Goal: Information Seeking & Learning: Learn about a topic

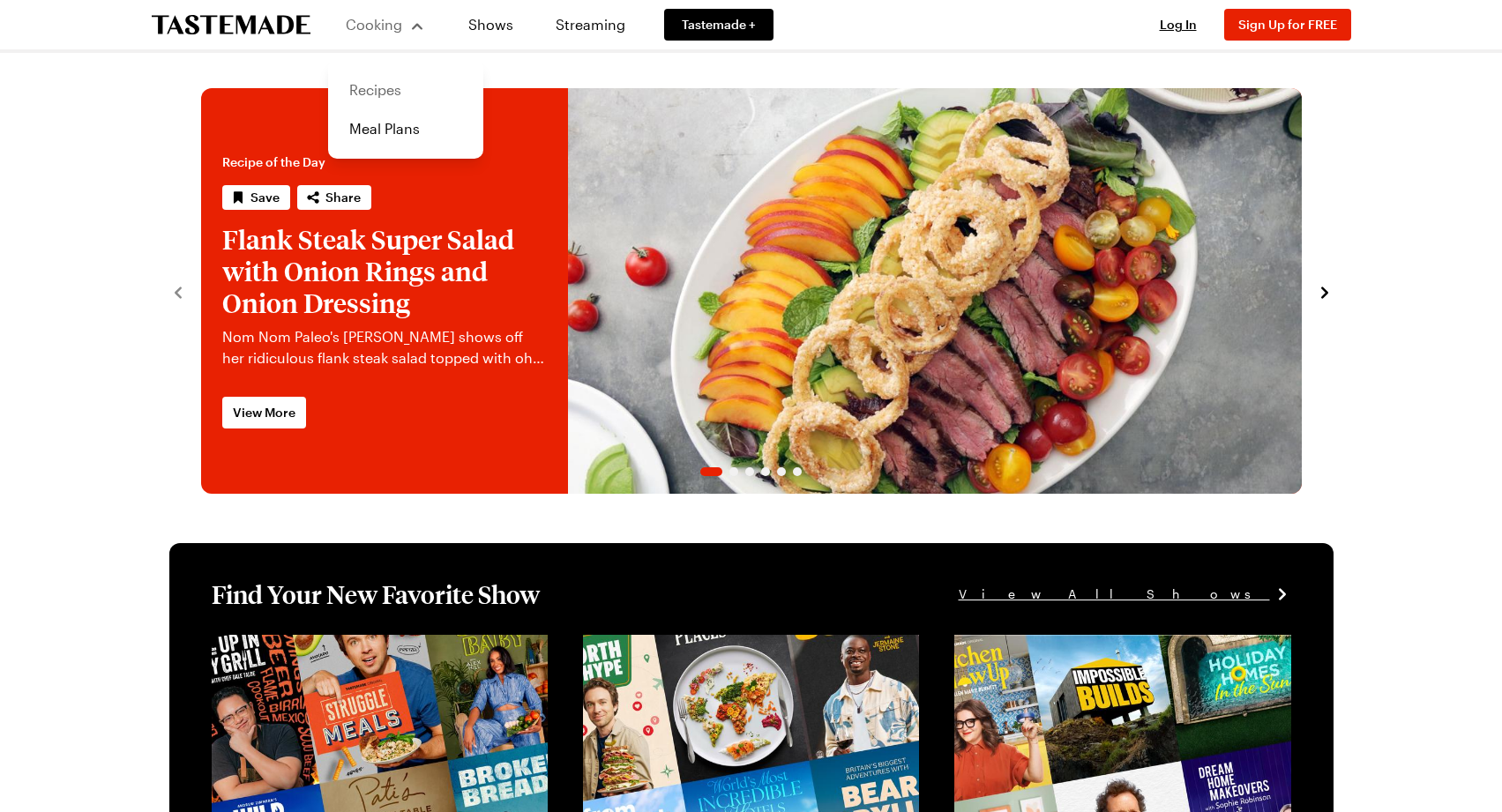
click at [383, 86] on link "Recipes" at bounding box center [406, 89] width 134 height 39
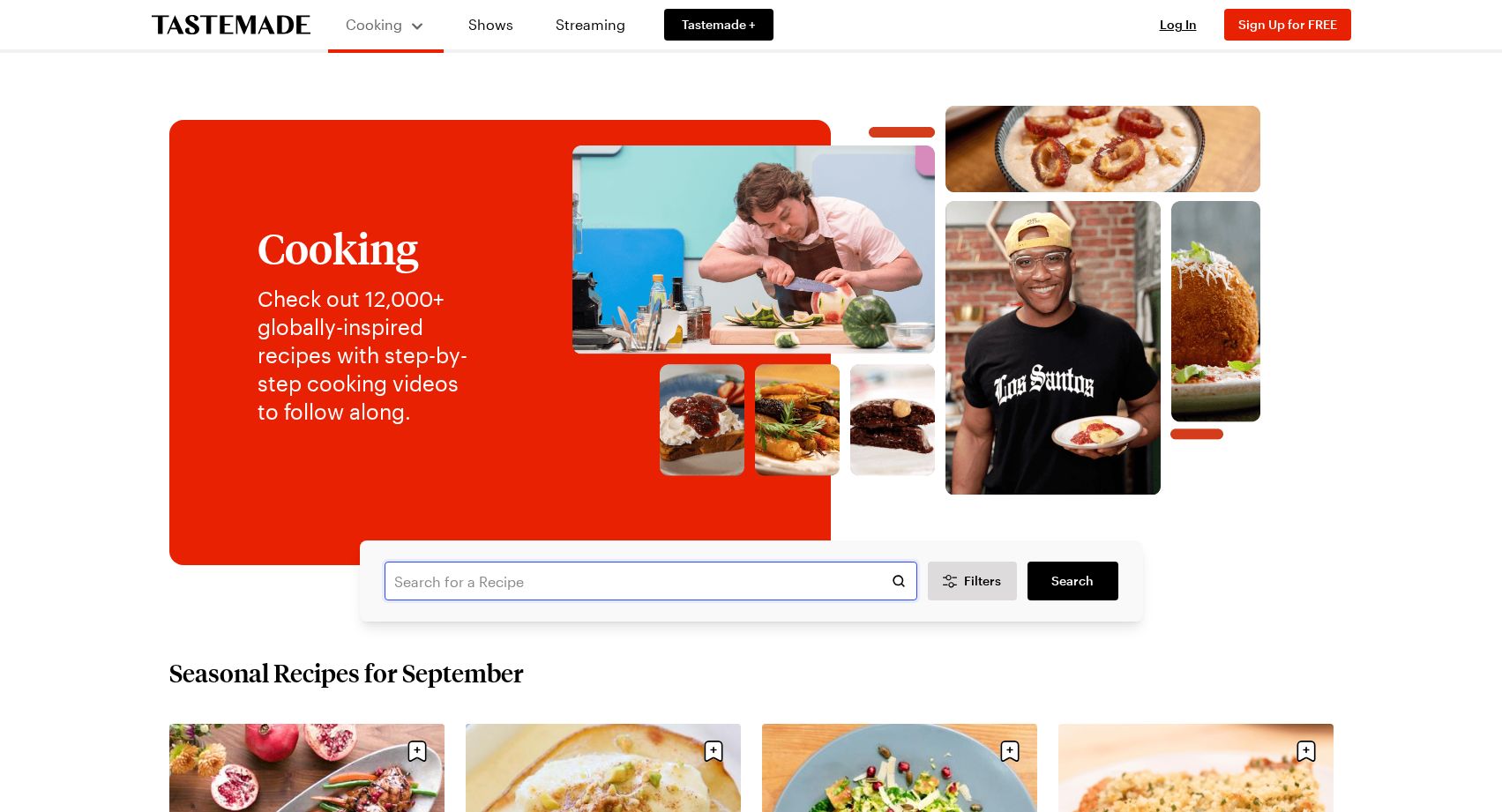
click at [729, 579] on input "text" at bounding box center [651, 581] width 532 height 39
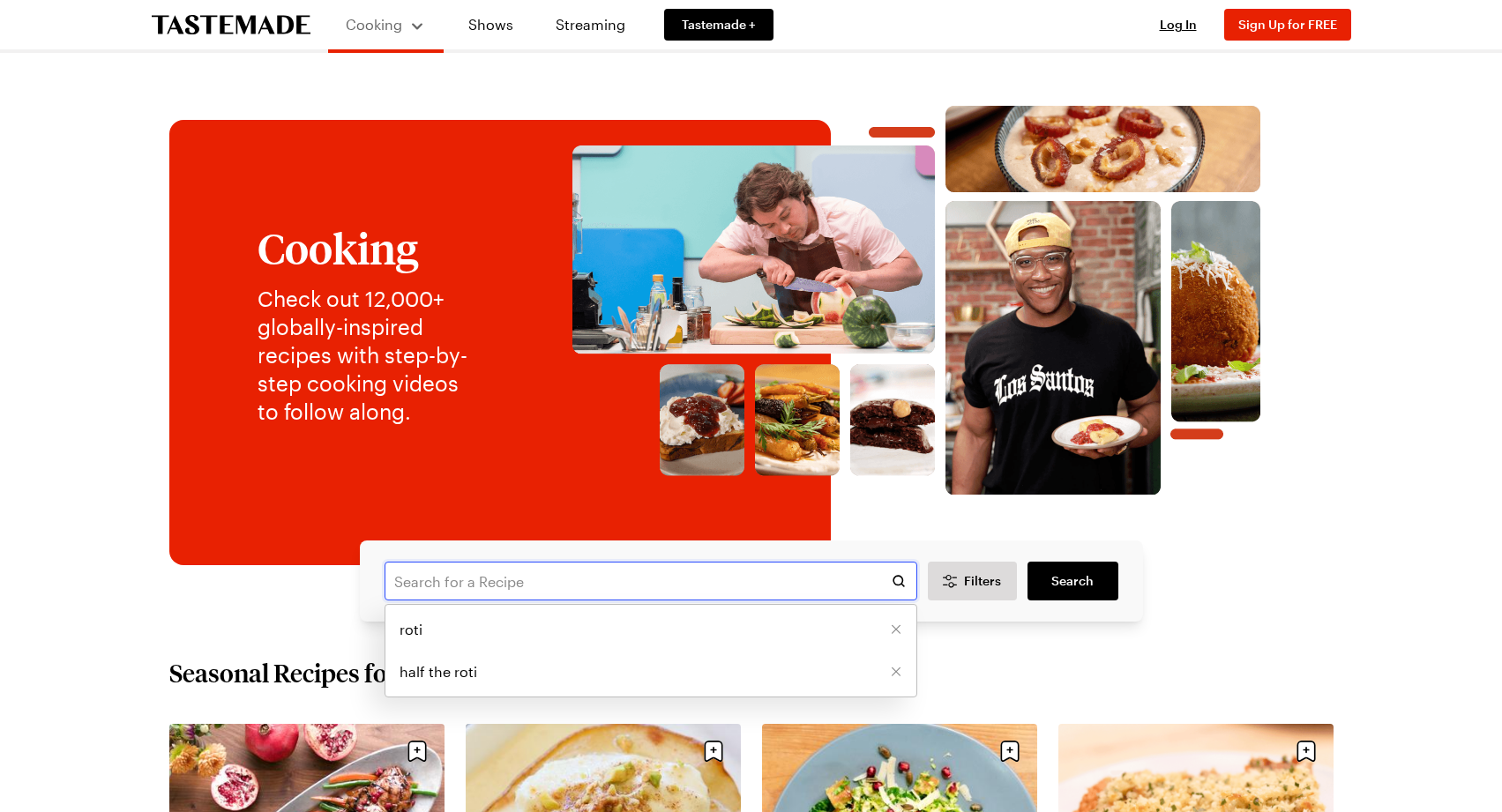
paste input "half the roti you made earlier"
type input "half the roti you made earlier"
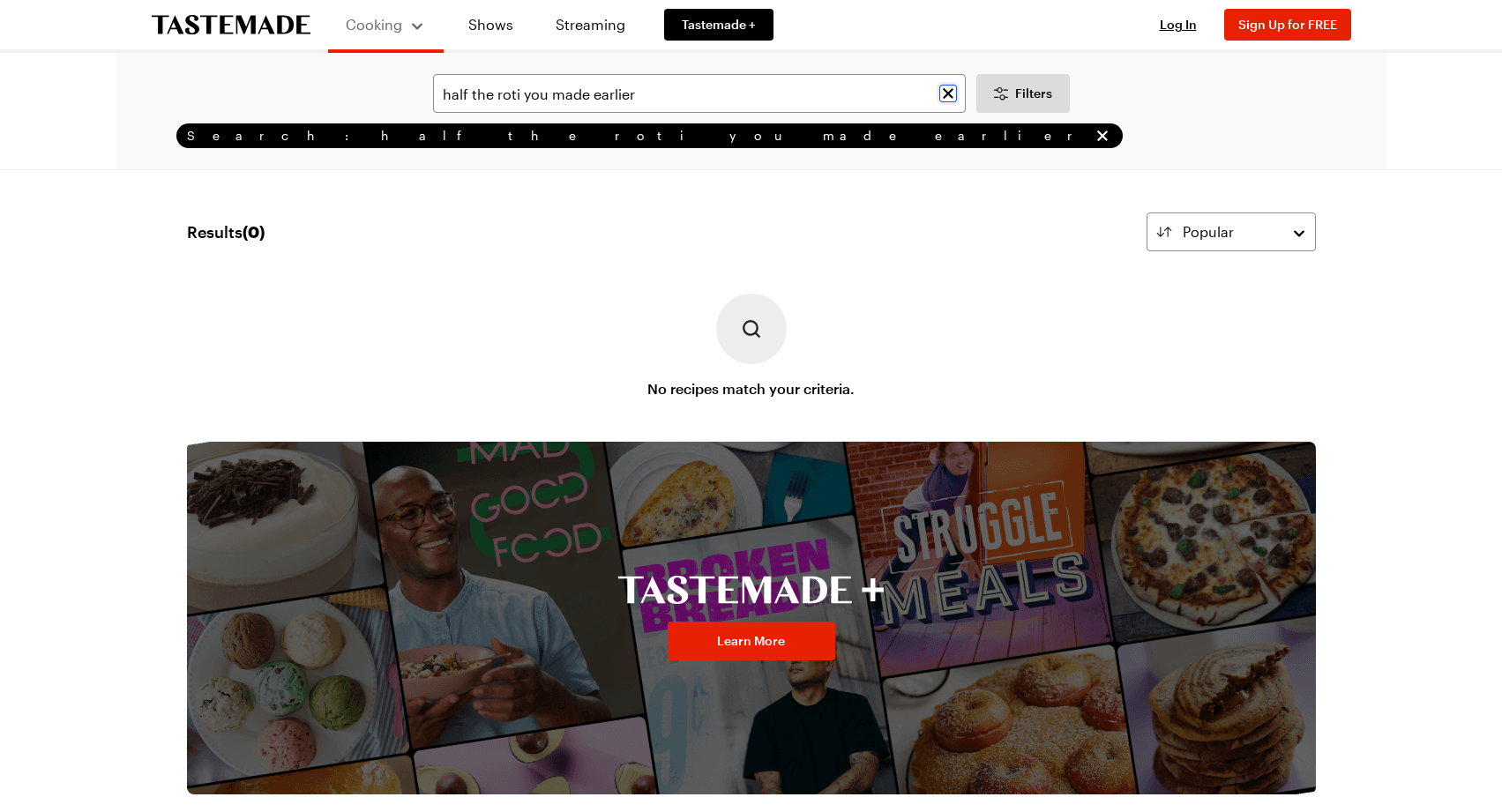
click at [949, 91] on icon "Clear search" at bounding box center [948, 93] width 10 height 10
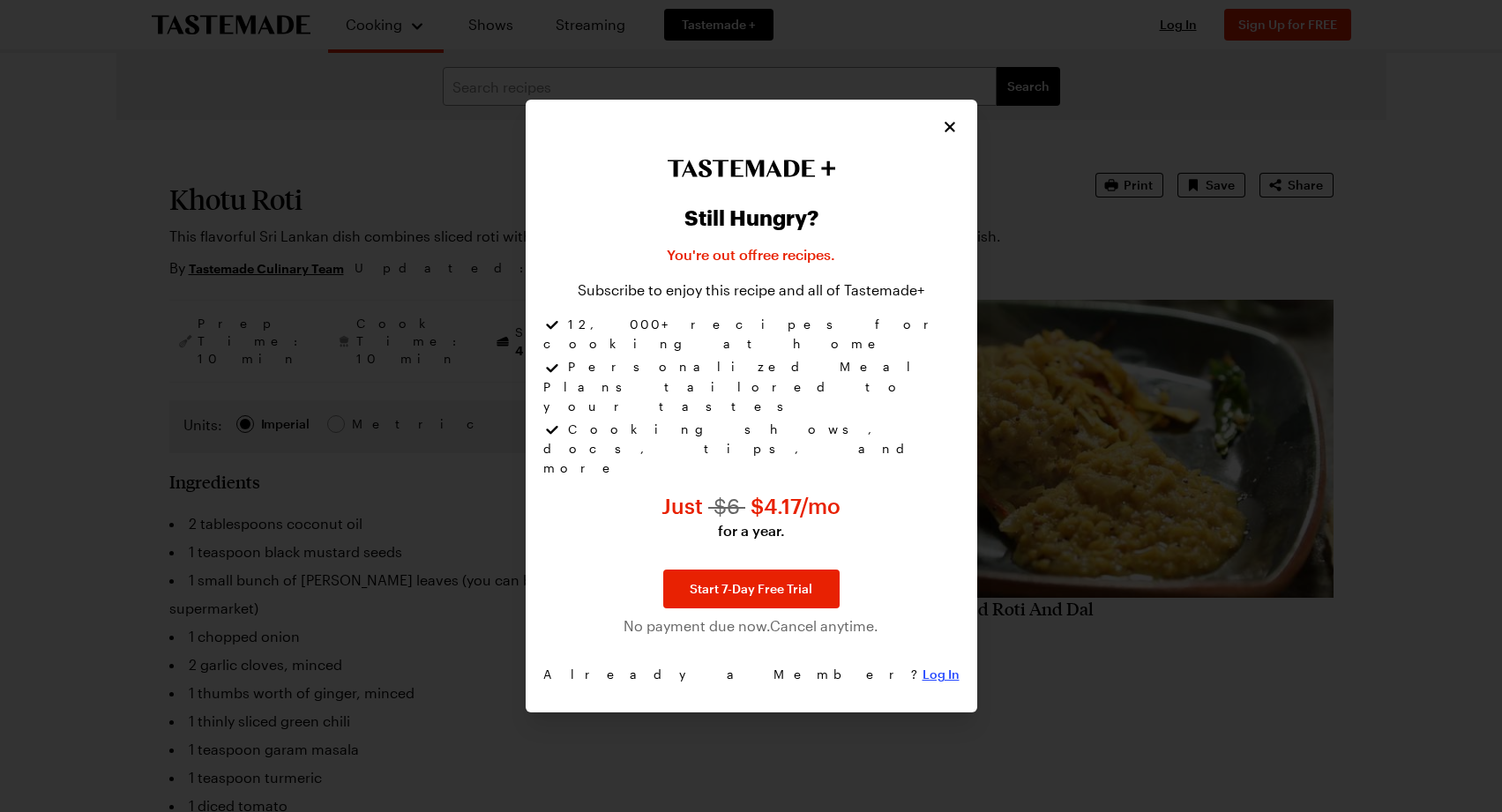
click at [923, 665] on span "Log In" at bounding box center [941, 674] width 37 height 18
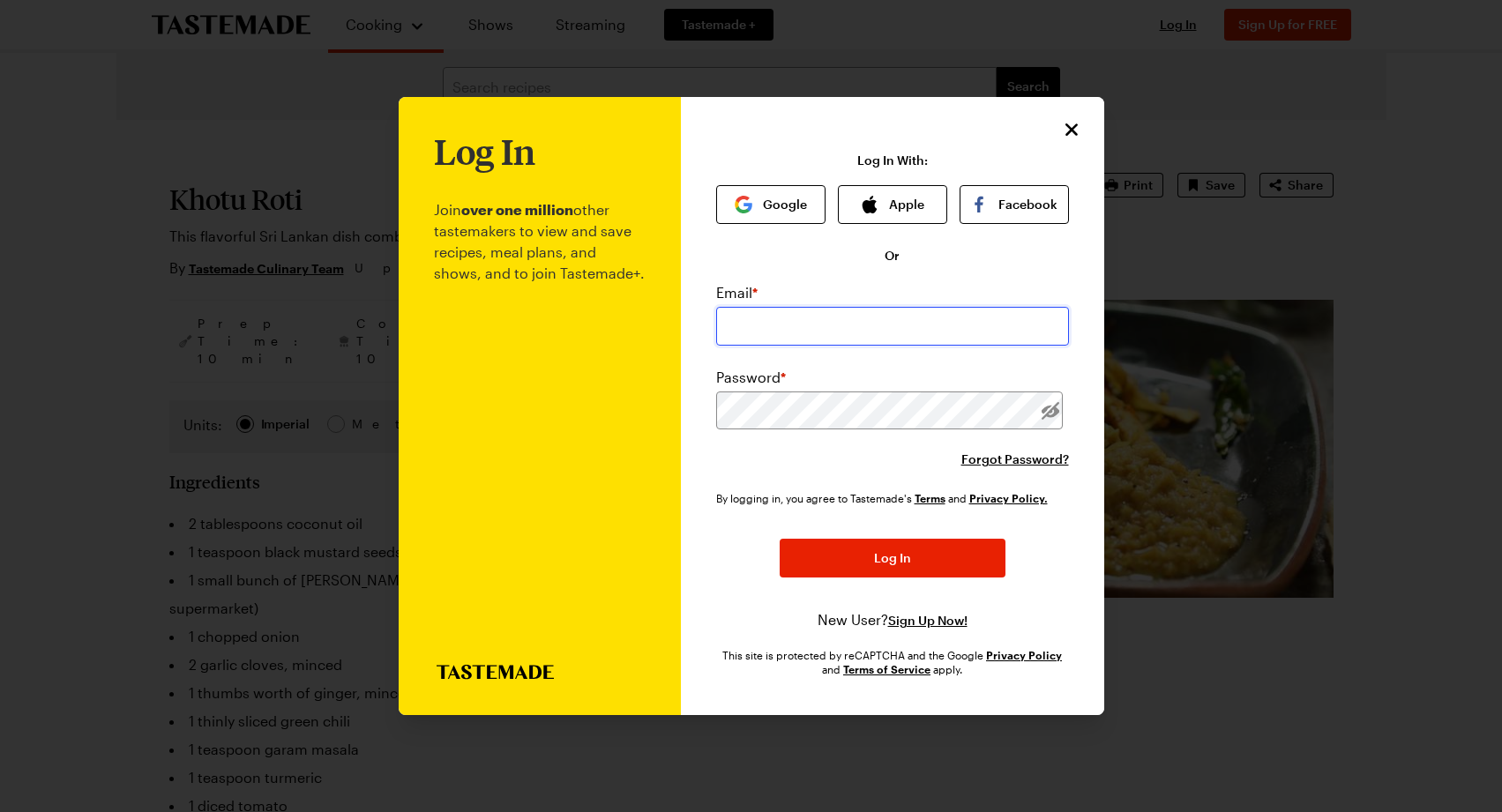
click at [829, 325] on input "email" at bounding box center [892, 326] width 352 height 39
type input "tom.bash@tastemade.com"
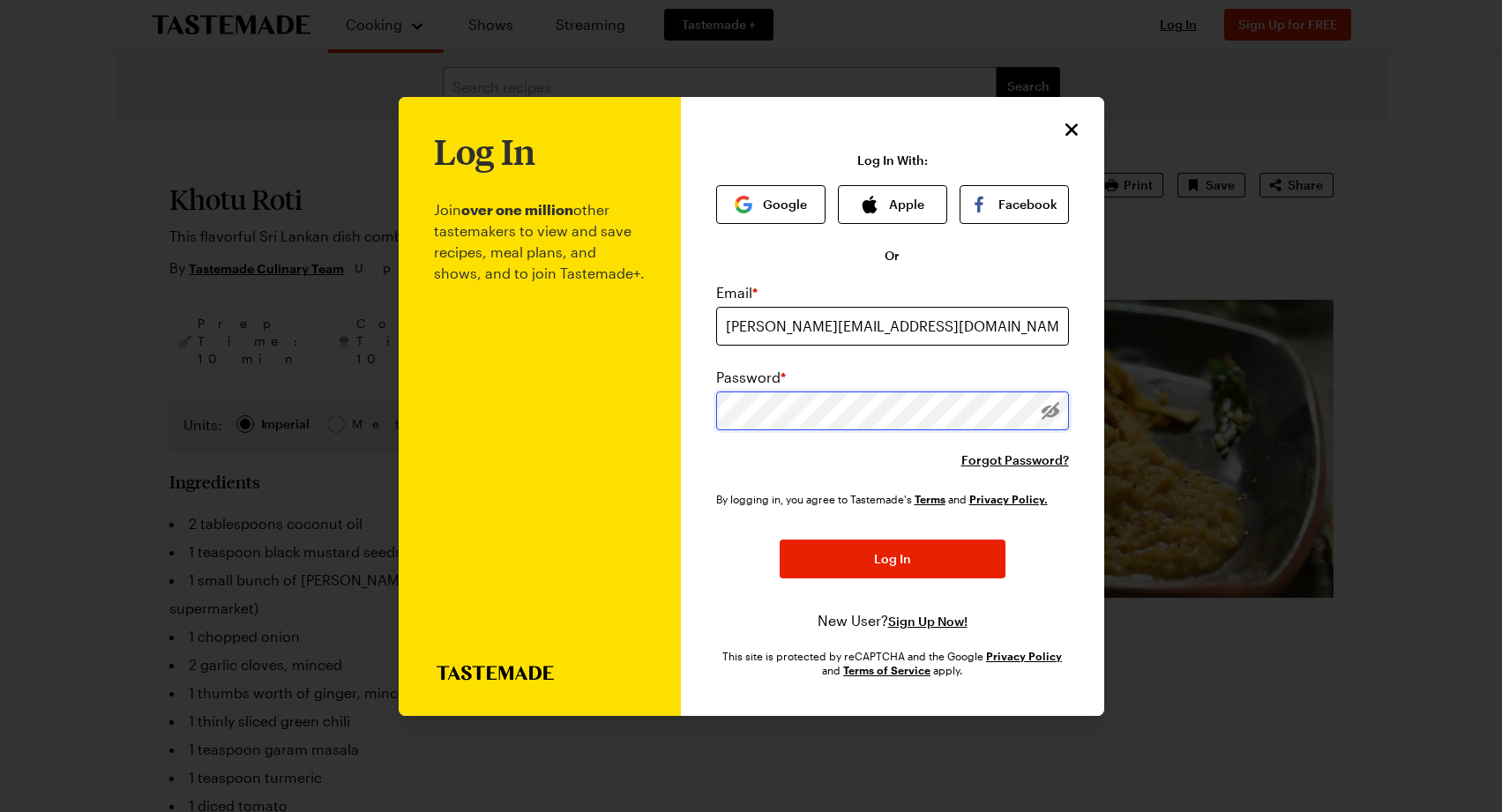
click at [780, 540] on button "Log In" at bounding box center [892, 559] width 226 height 39
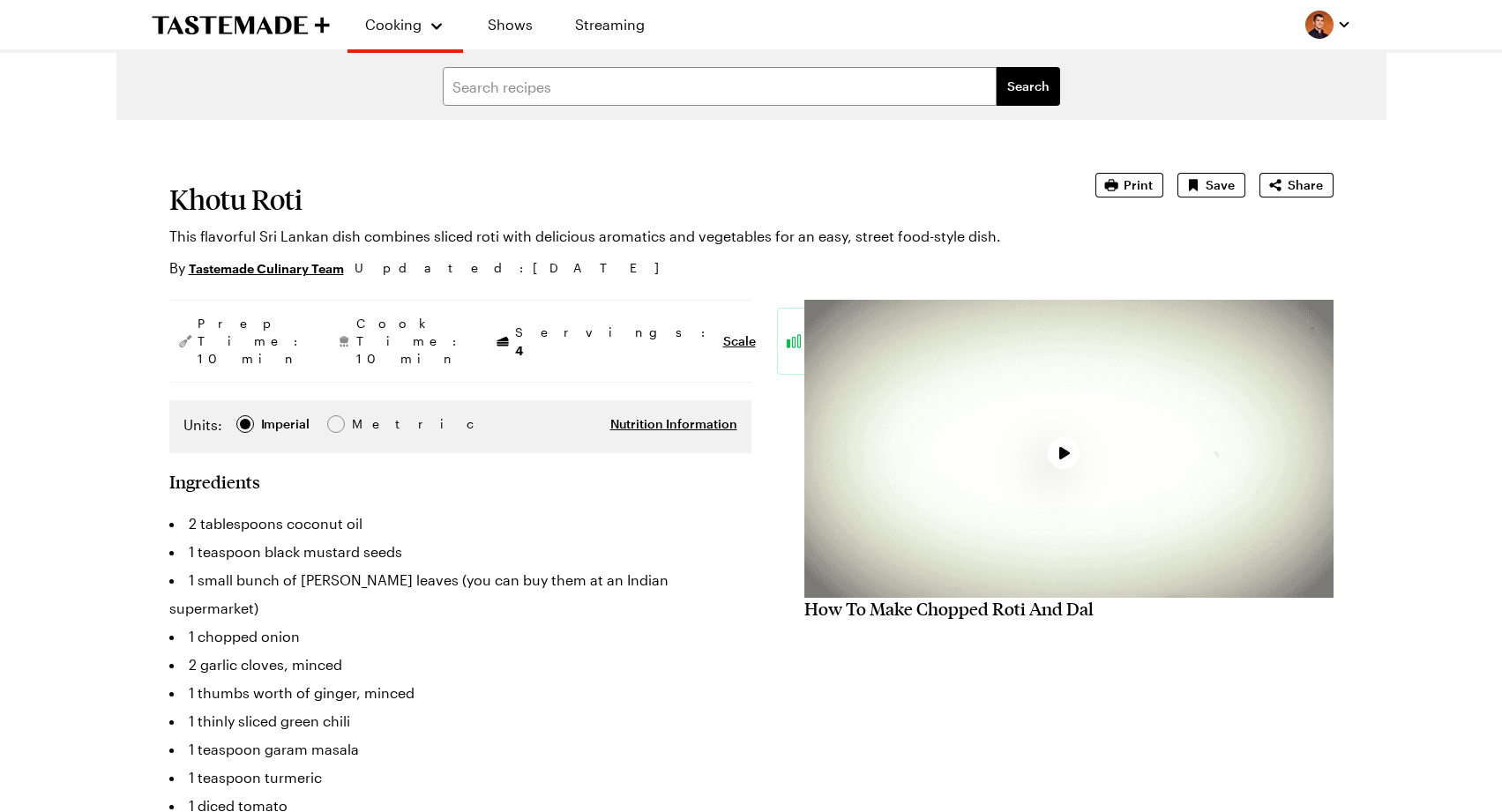
type textarea "x"
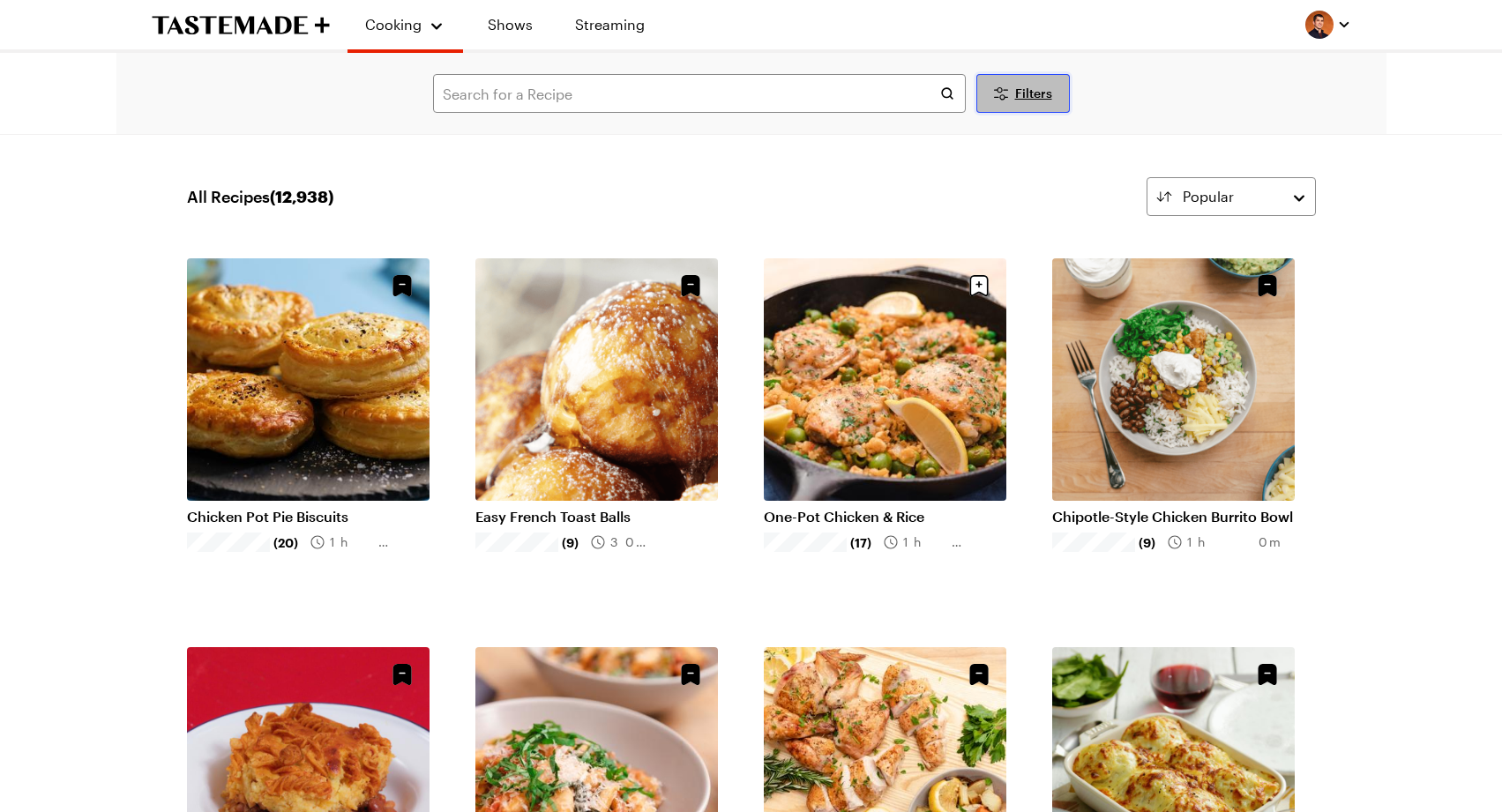
click at [1011, 101] on button "Filters" at bounding box center [1023, 93] width 93 height 39
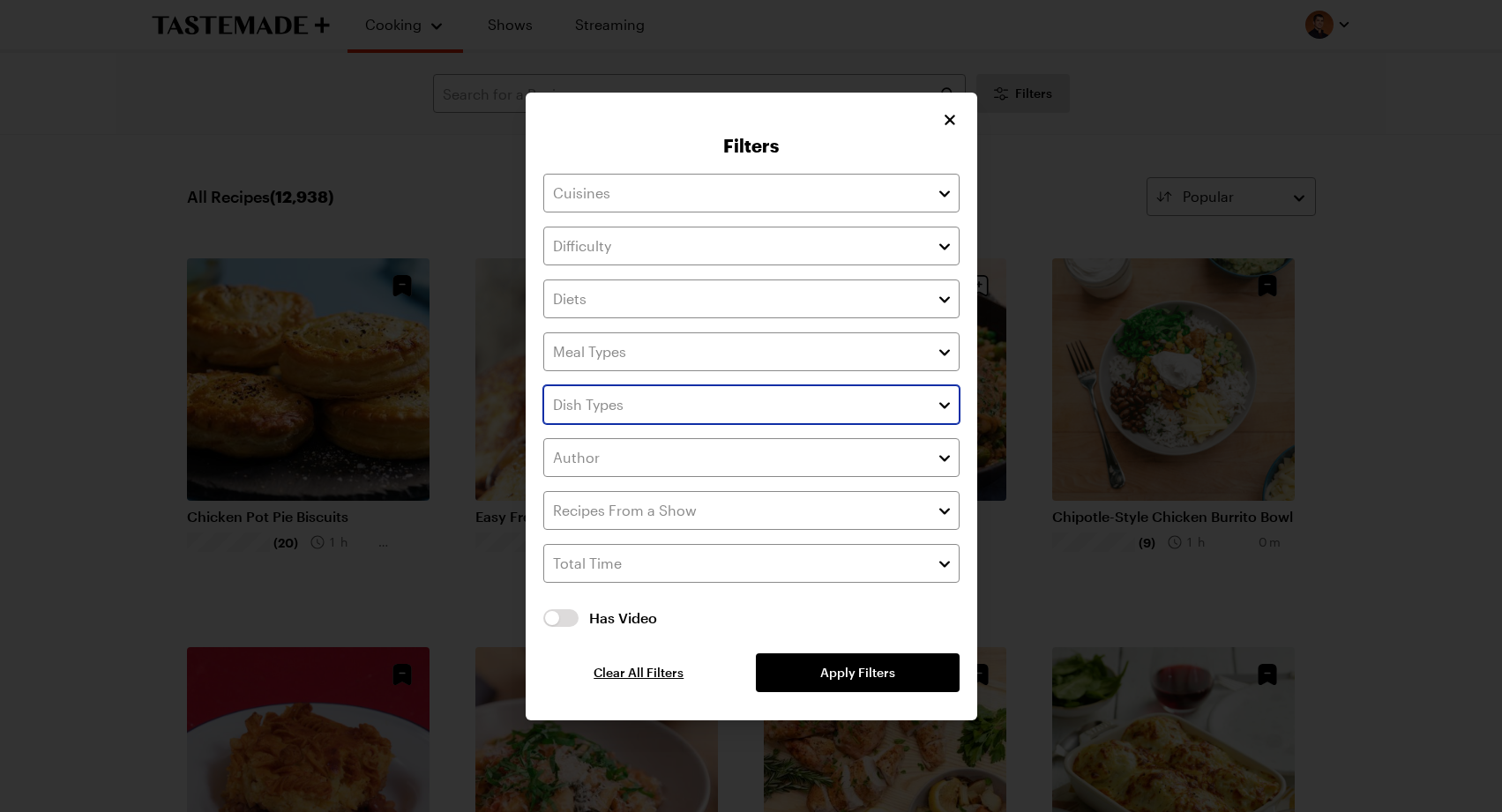
click at [942, 407] on button "button" at bounding box center [945, 405] width 16 height 21
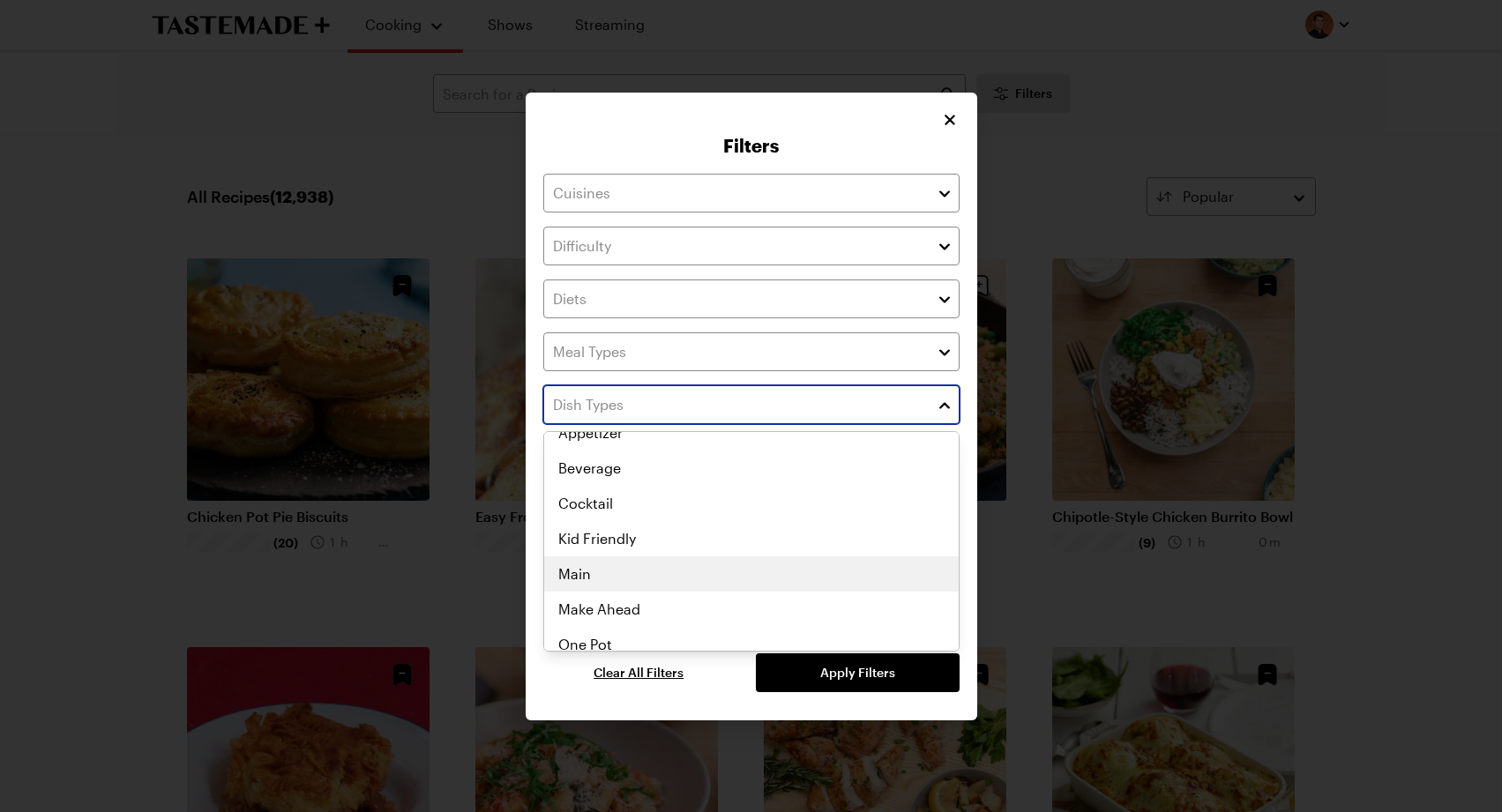
click at [791, 564] on div "Appetizer Beverage Cocktail Kid Friendly Main Make Ahead One Pot Party Sheet Pa…" at bounding box center [751, 521] width 414 height 211
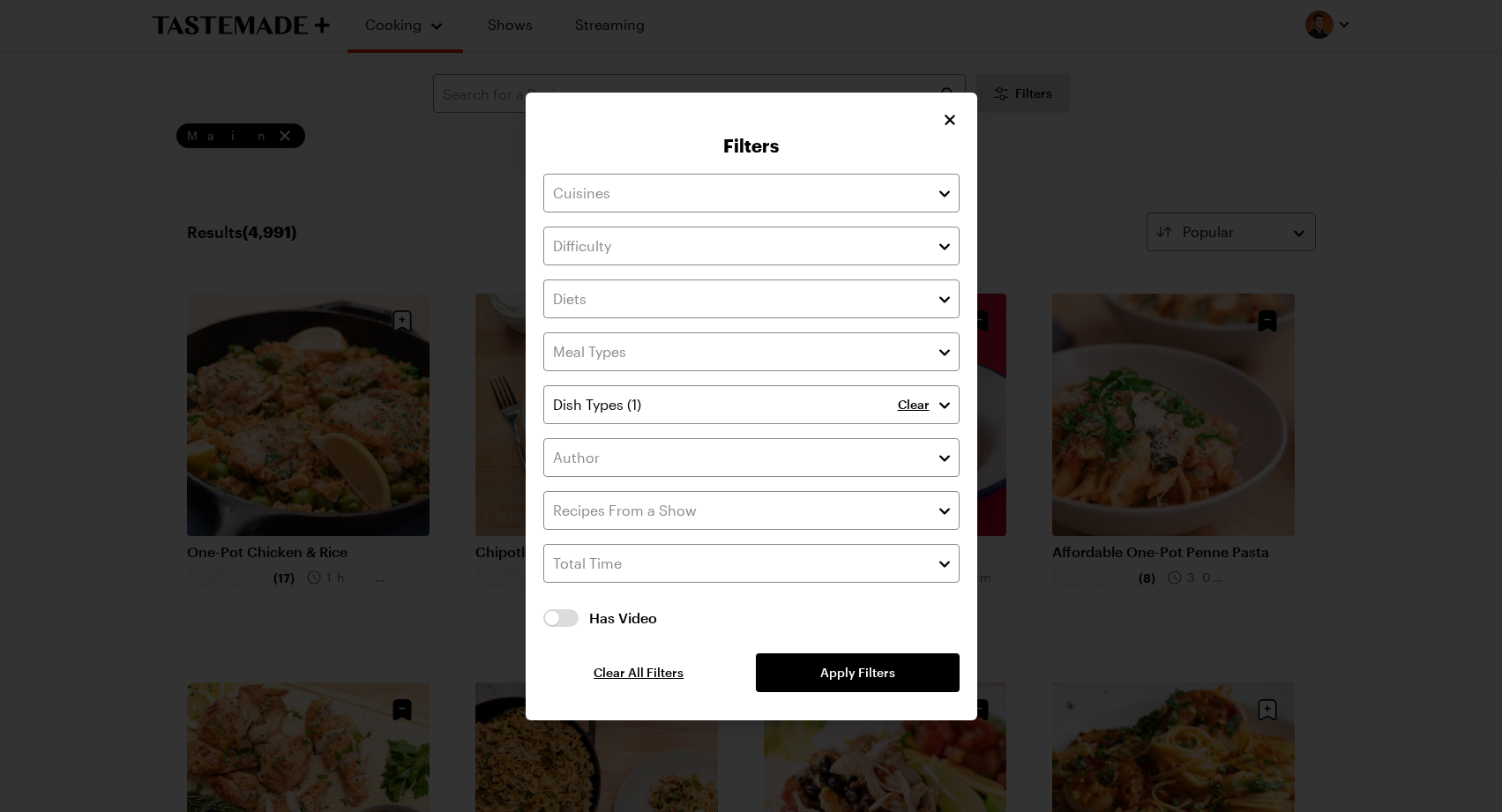
click at [852, 682] on div "Clear Has Video Has Video Clear All Filters Apply Filters" at bounding box center [751, 432] width 416 height 519
click at [836, 675] on span "Apply Filters" at bounding box center [857, 672] width 75 height 18
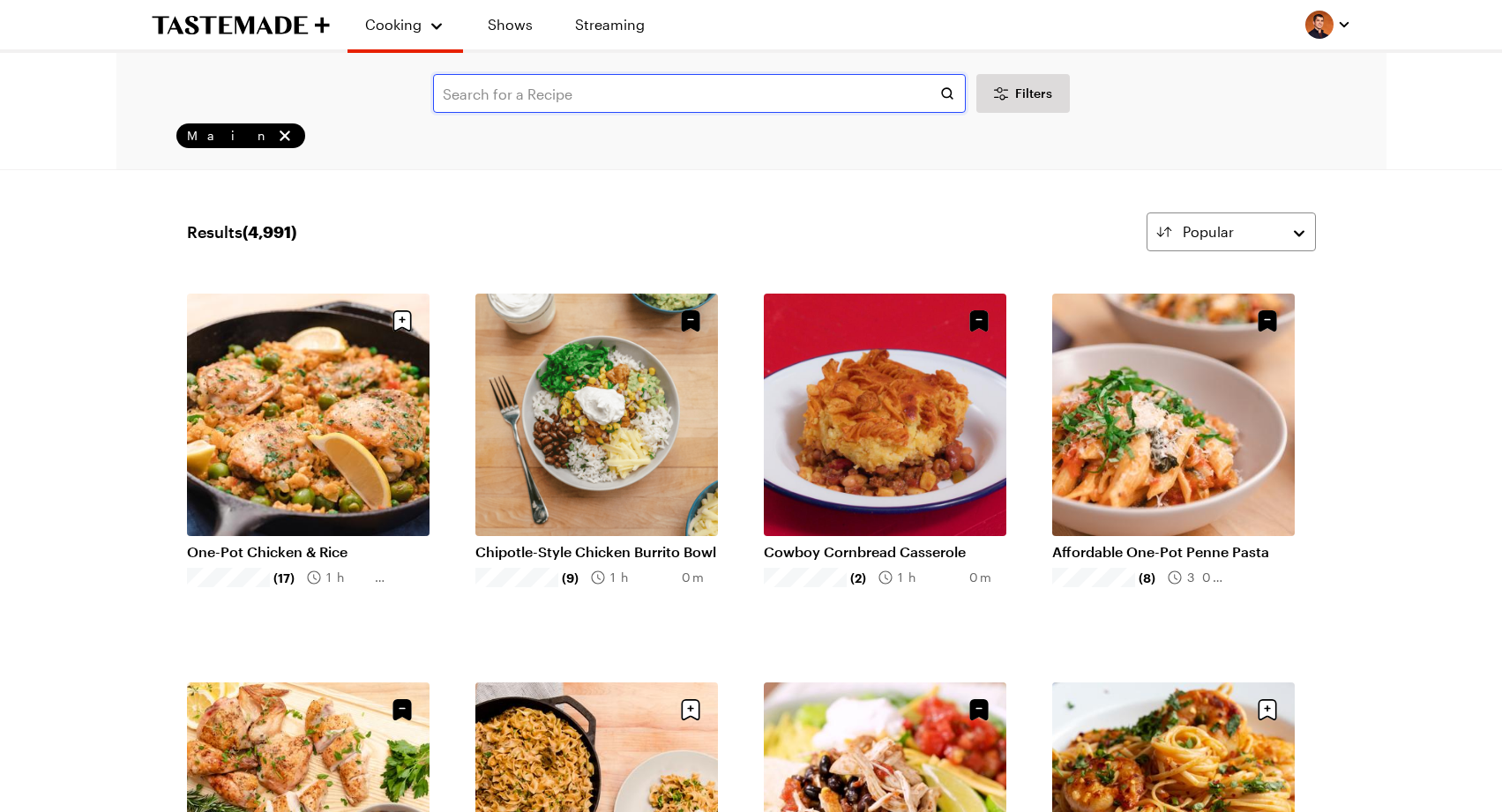
click at [737, 92] on input "text" at bounding box center [699, 93] width 532 height 39
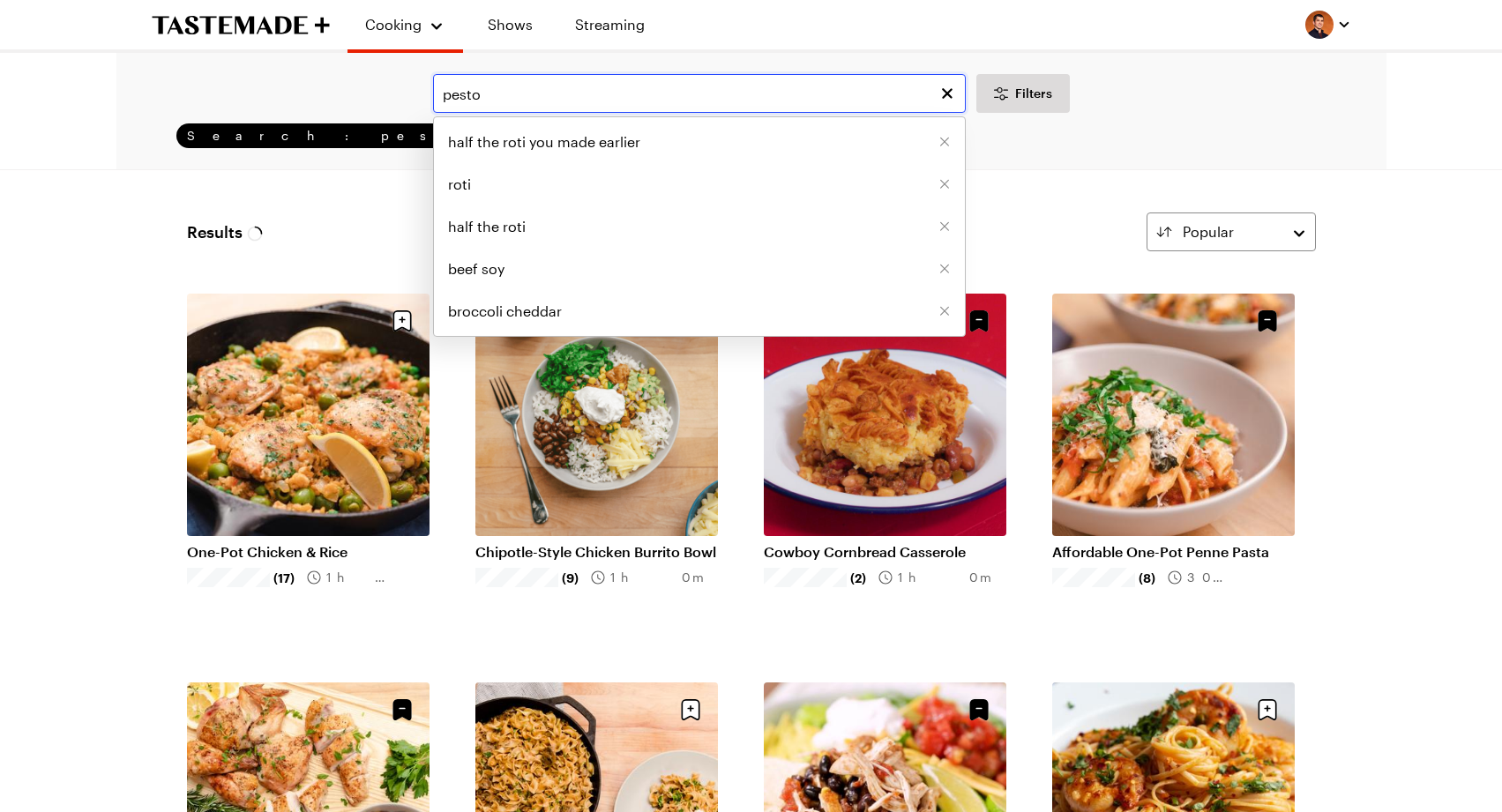
type input "pesto"
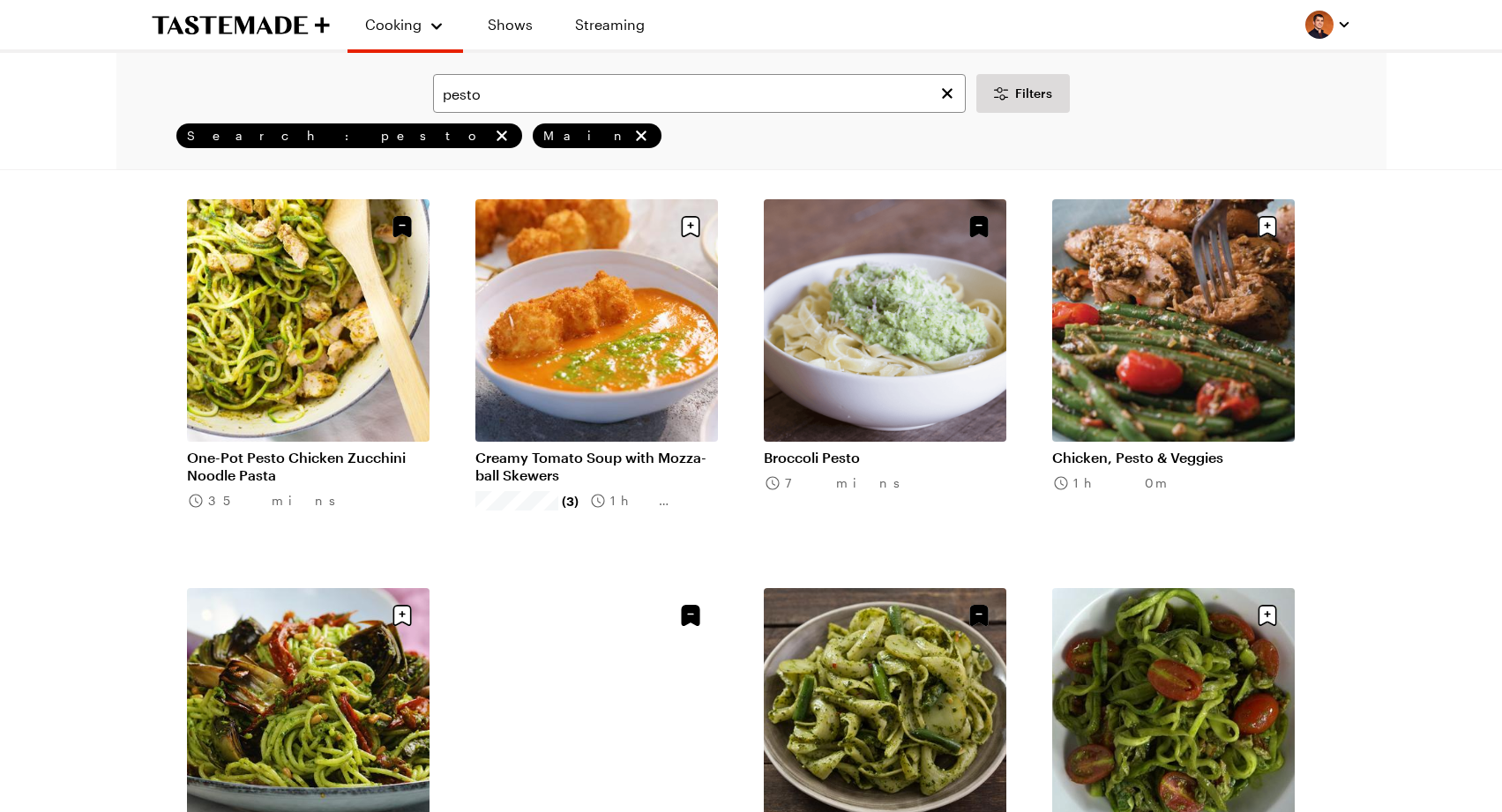
scroll to position [92, 0]
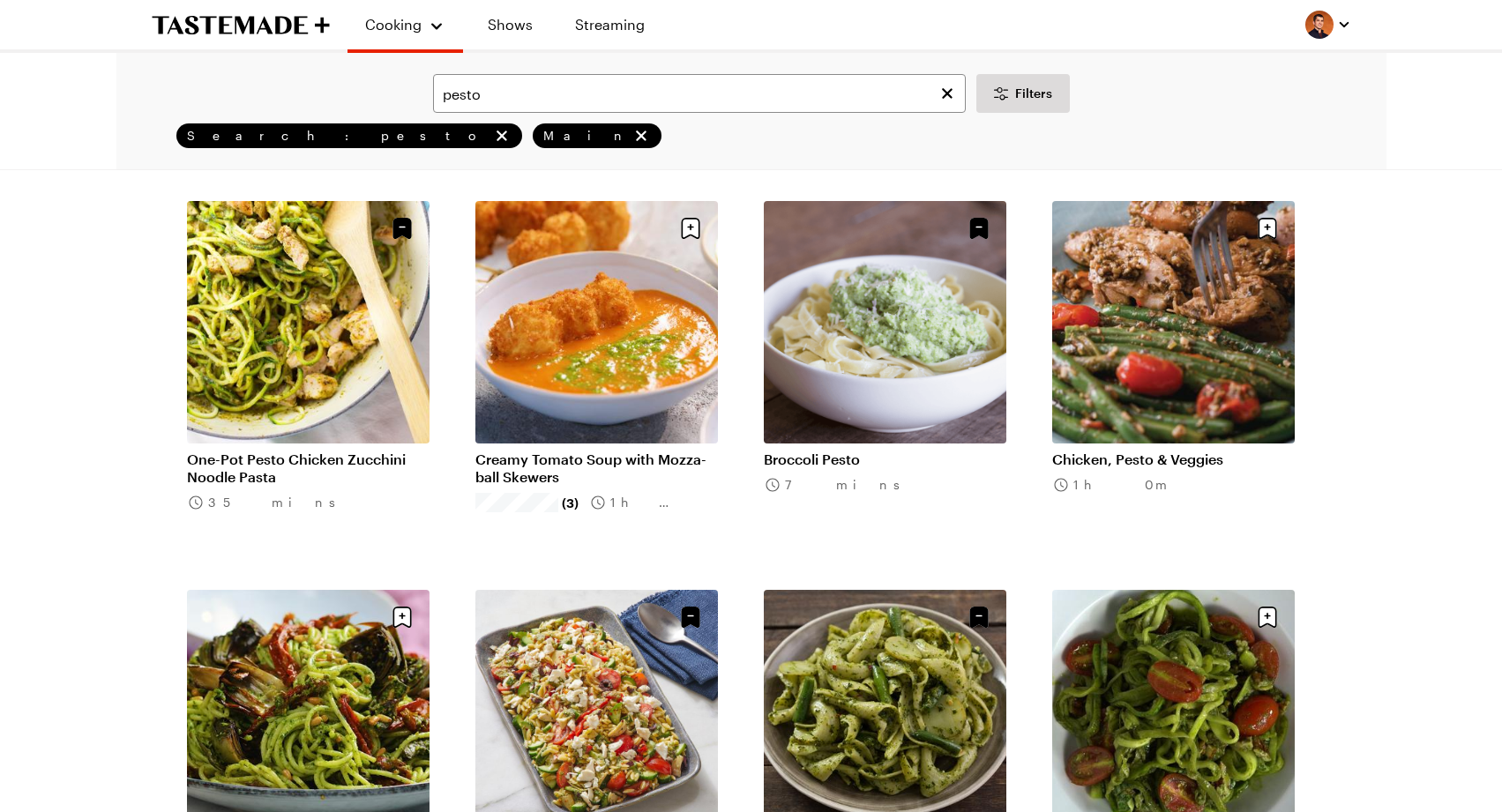
click at [1013, 346] on li "Broccoli Pesto 7 mins" at bounding box center [895, 381] width 264 height 361
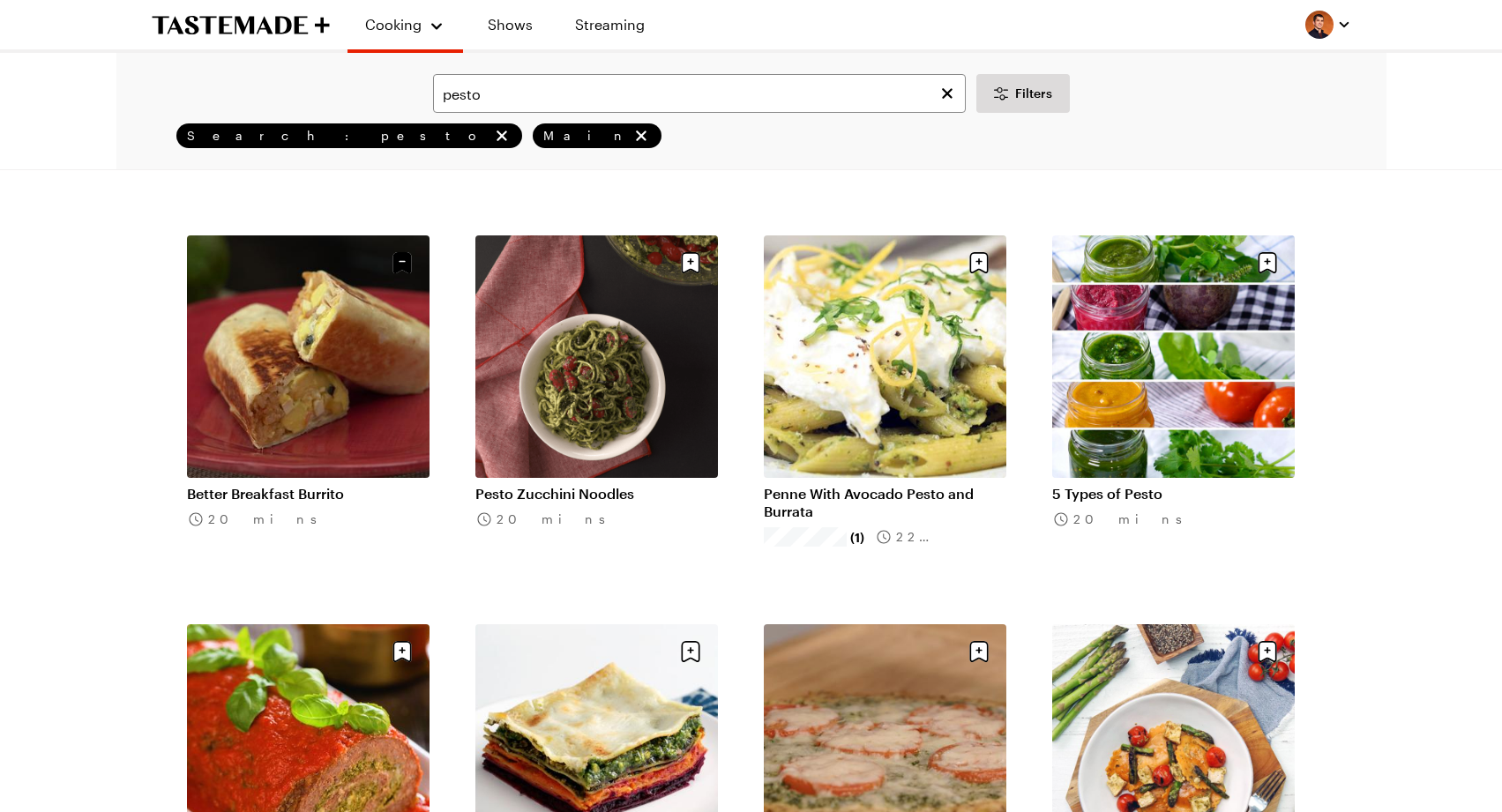
scroll to position [1285, 0]
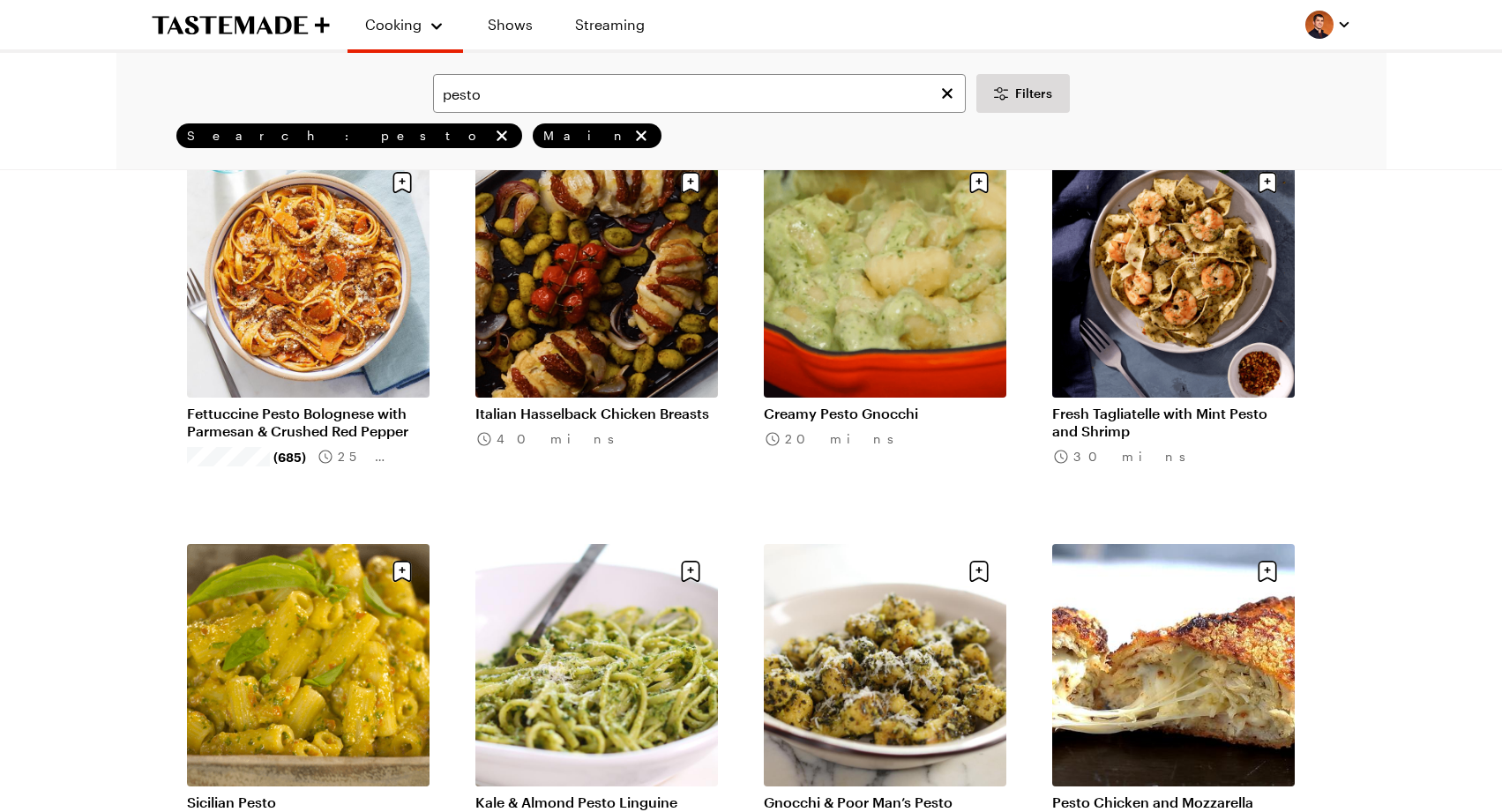
scroll to position [3641, 0]
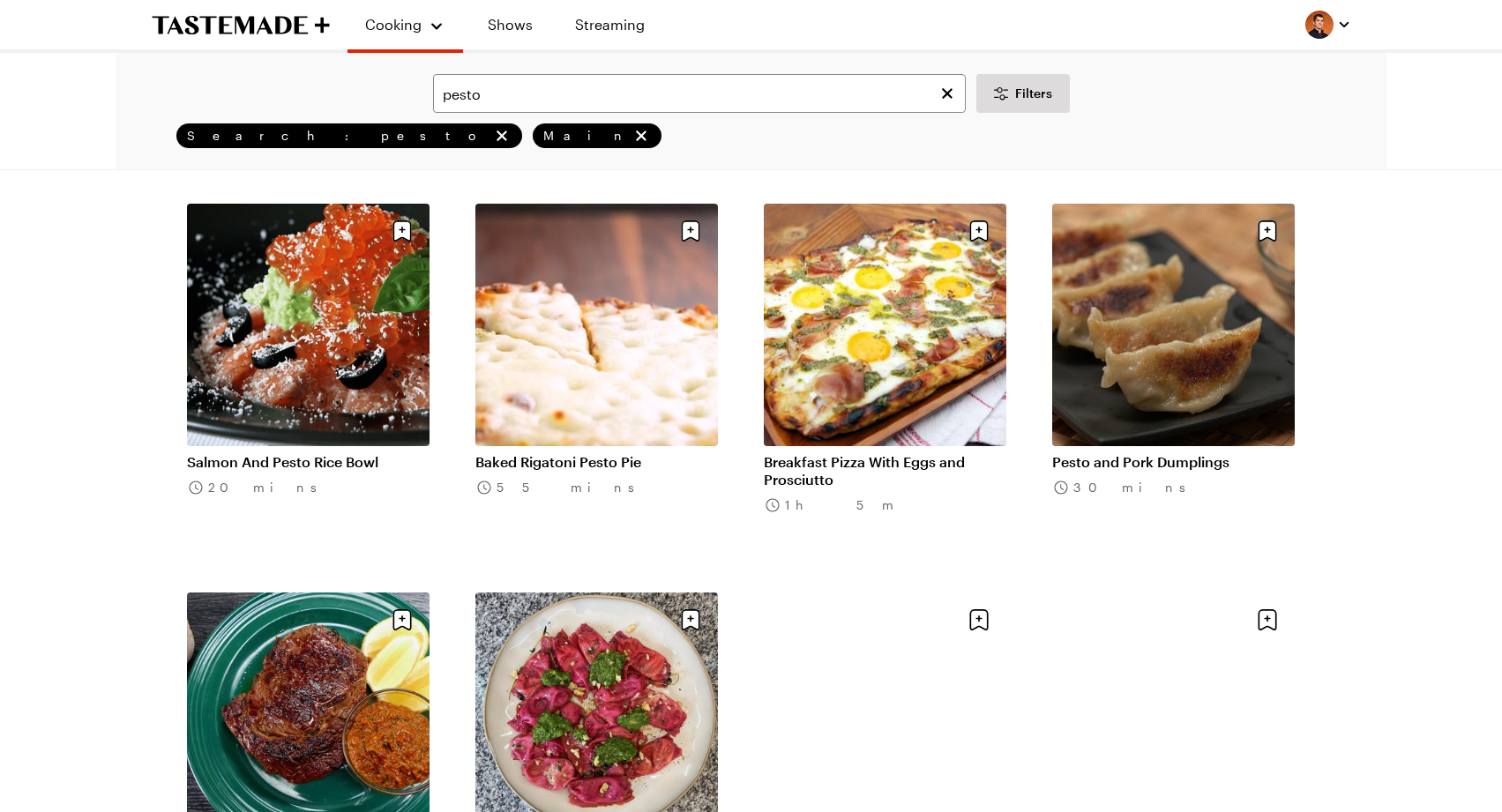
scroll to position [5541, 0]
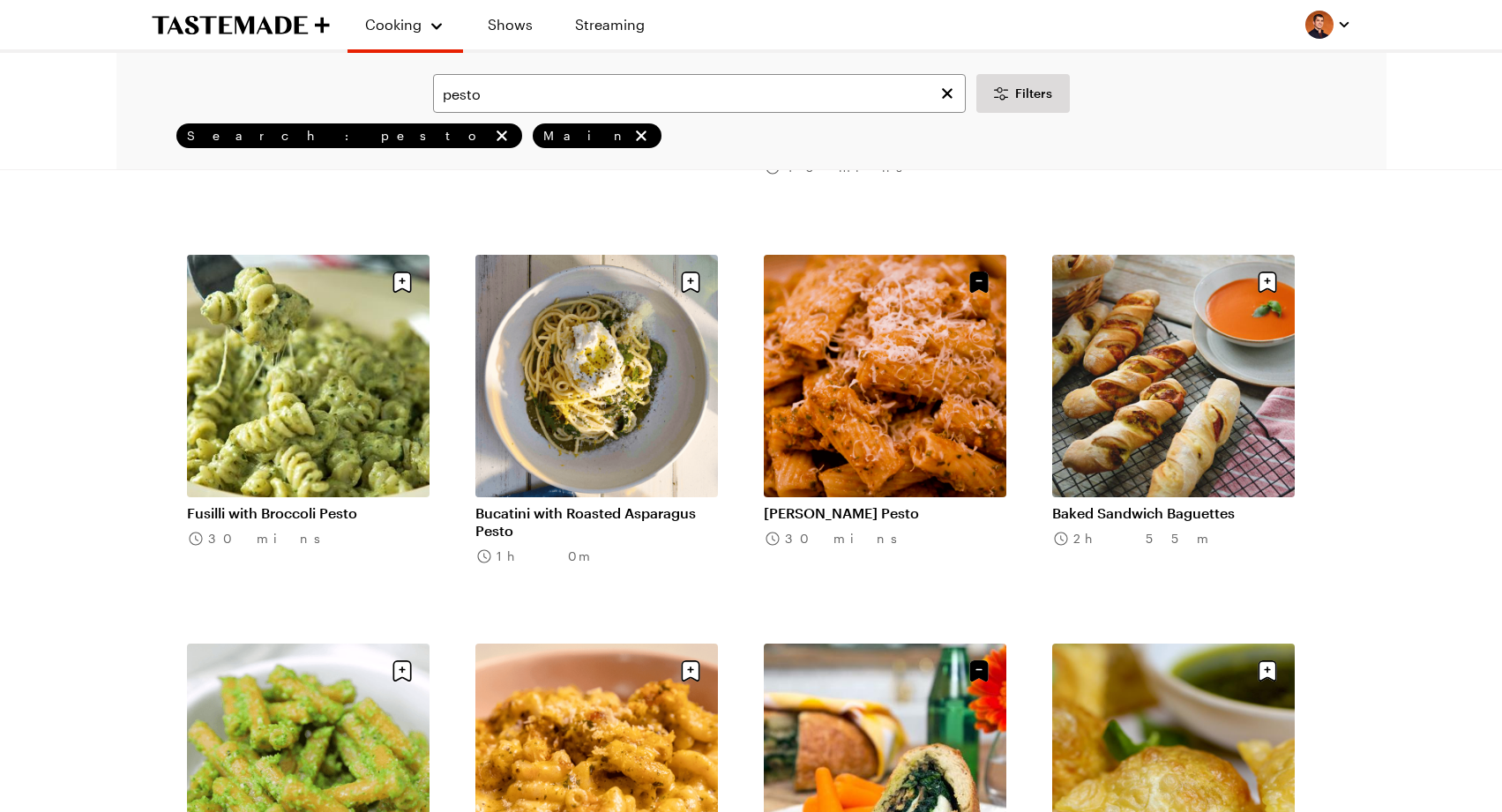
scroll to position [1890, 0]
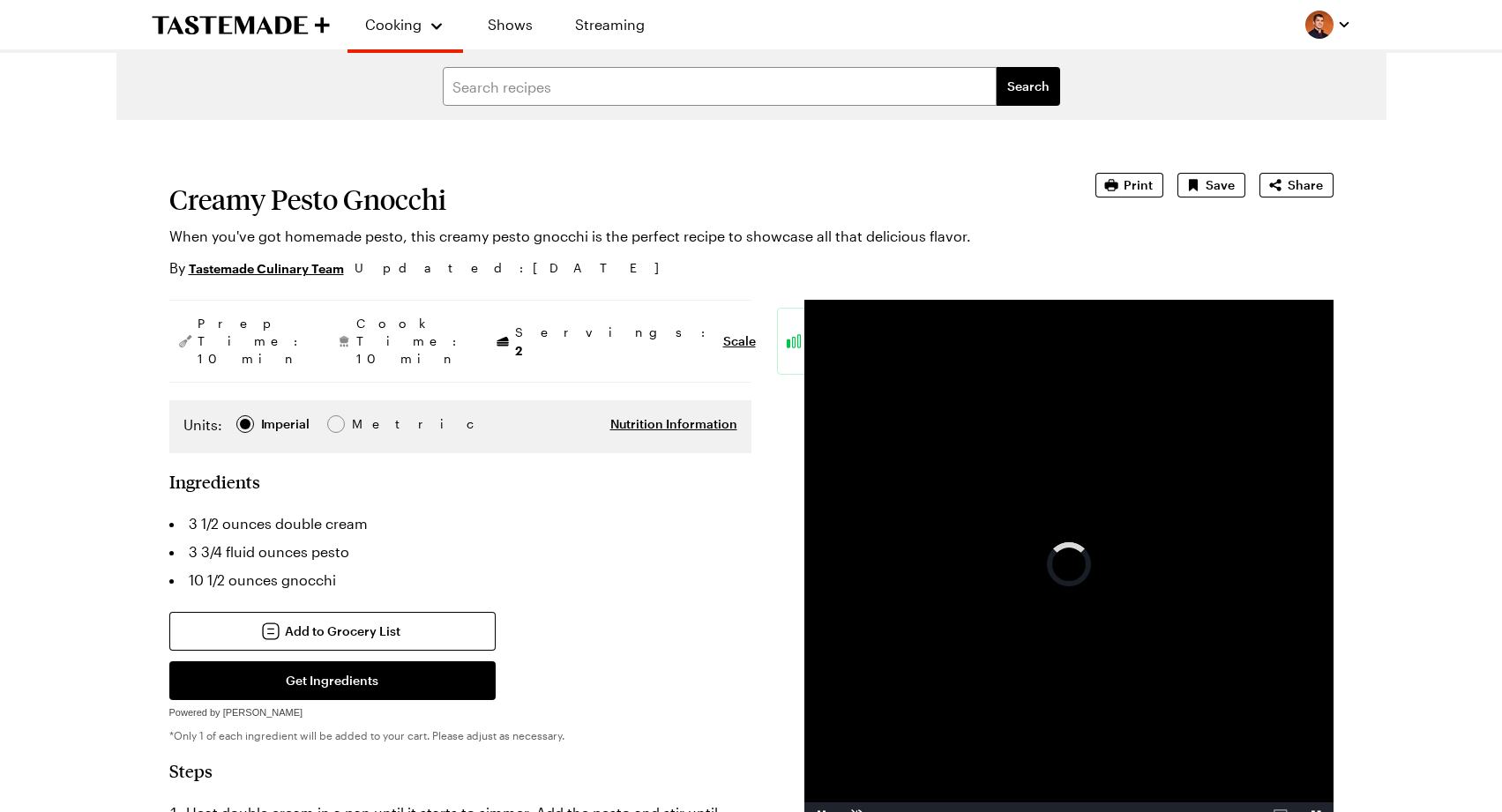
type textarea "x"
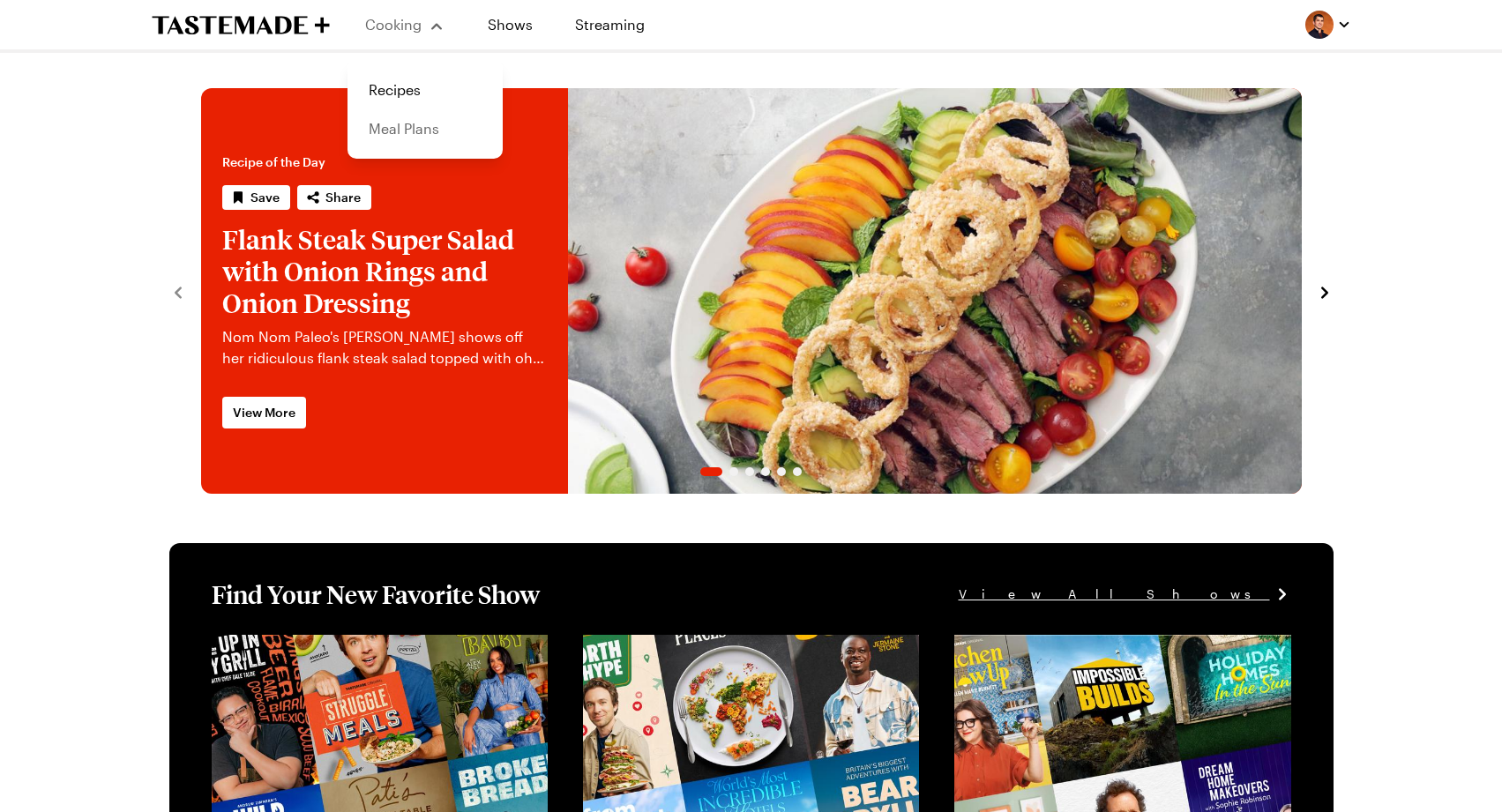
click at [413, 130] on link "Meal Plans" at bounding box center [425, 129] width 134 height 39
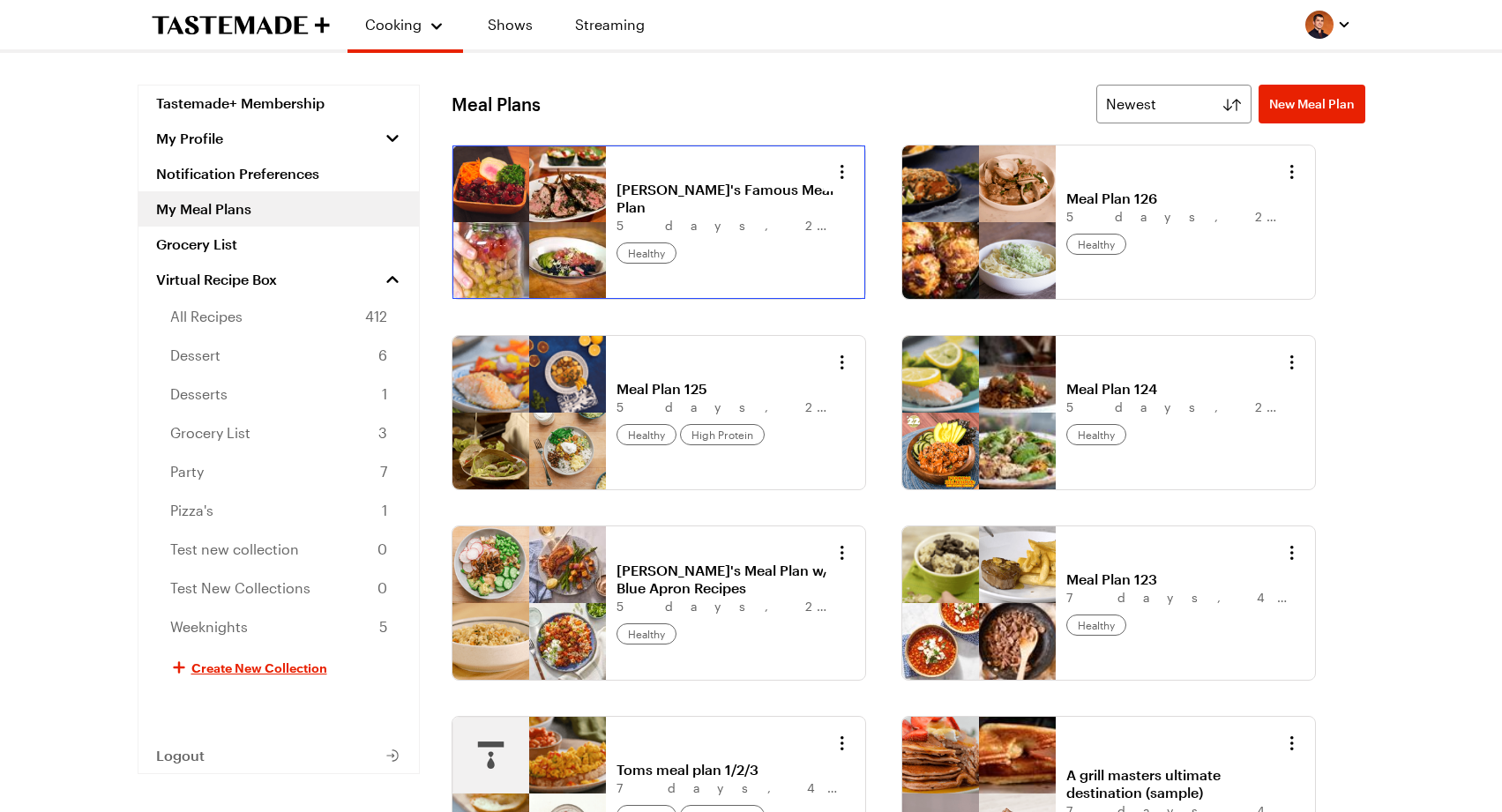
click at [767, 191] on link "Tom's Famous Meal Plan" at bounding box center [726, 198] width 219 height 35
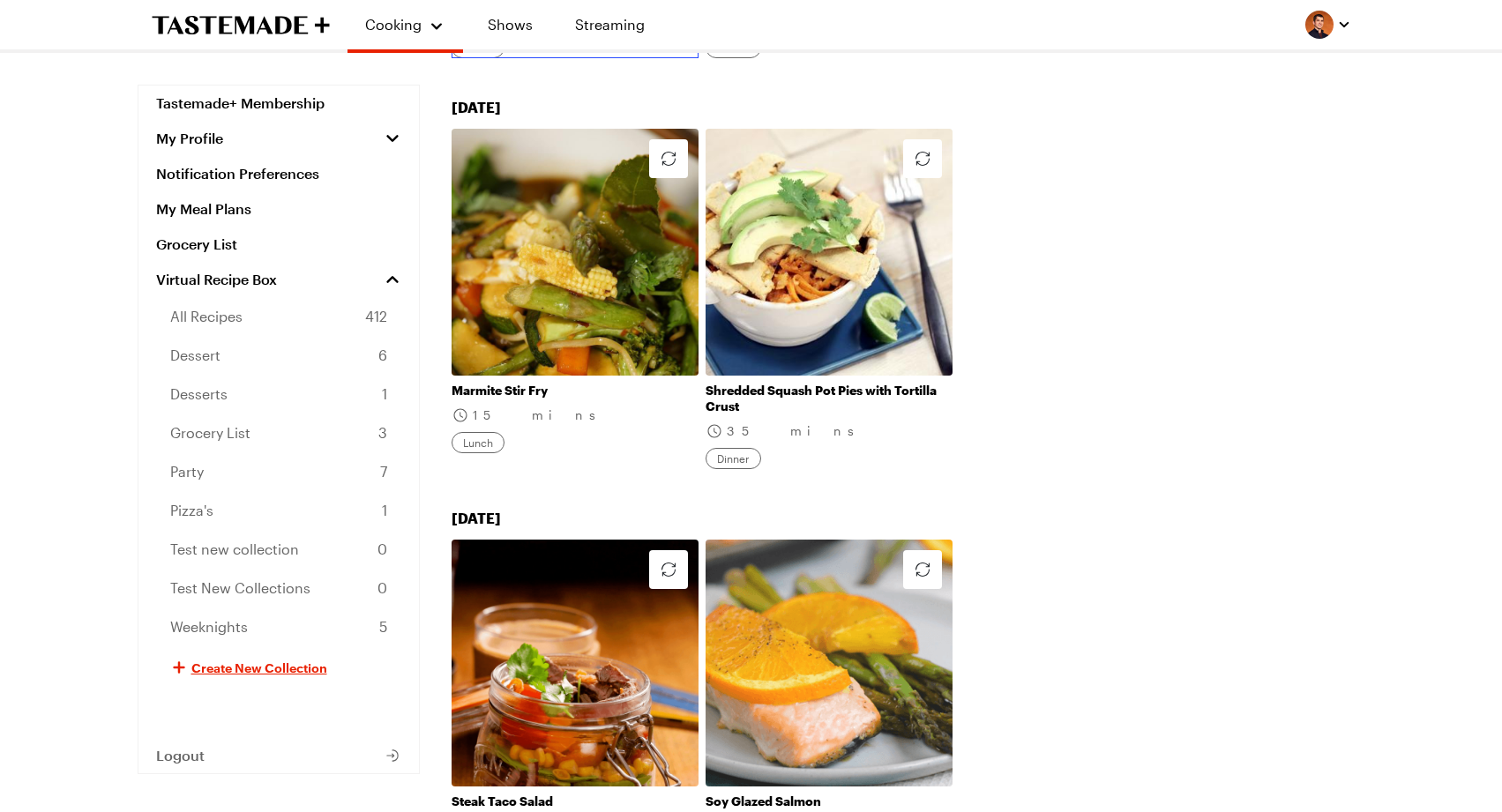
scroll to position [1453, 0]
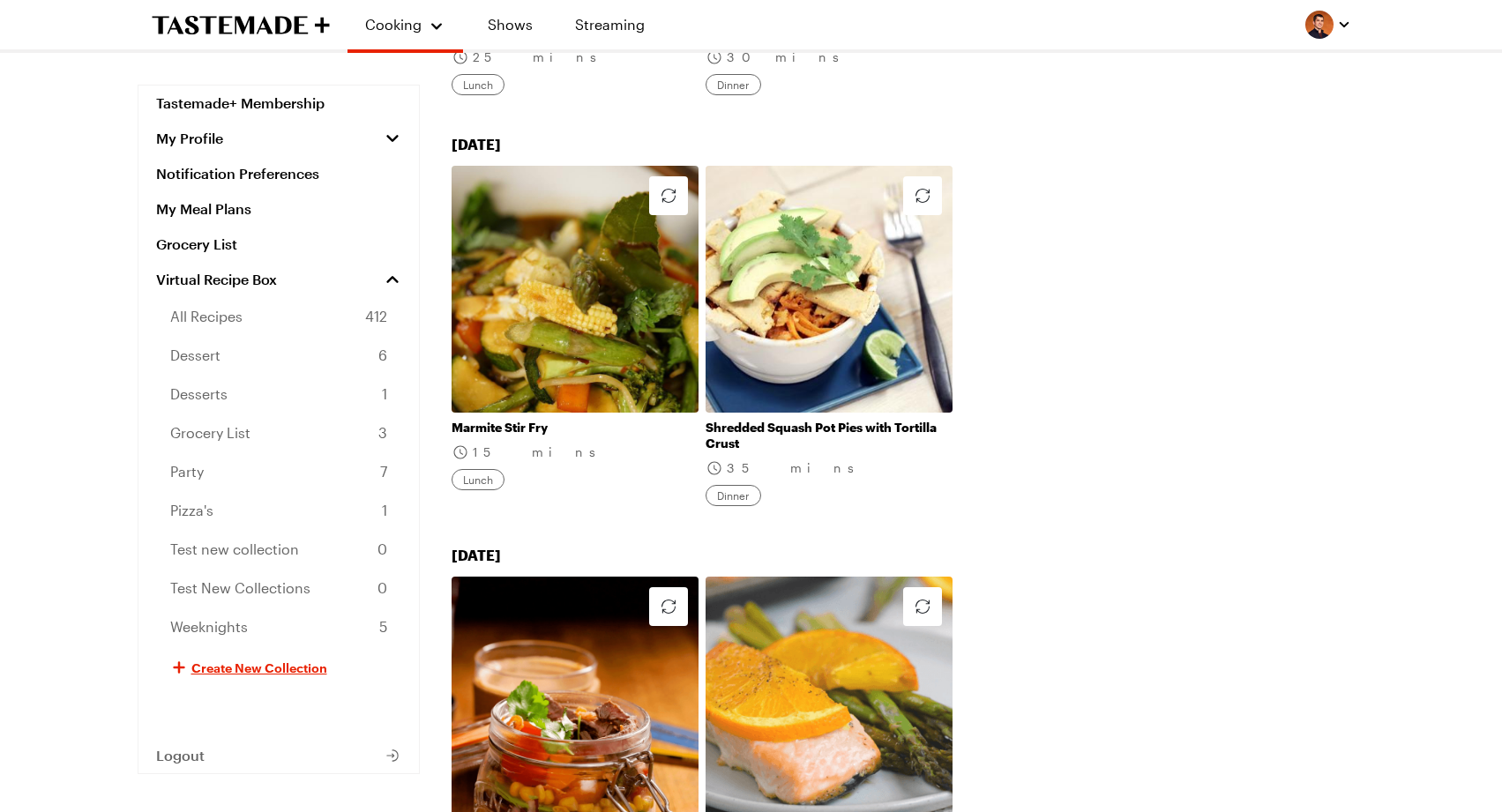
click at [1010, 233] on div "Marmite Stir Fry 15 mins Lunch Shredded Squash Pot Pies with Tortilla Crust 35 …" at bounding box center [908, 339] width 913 height 347
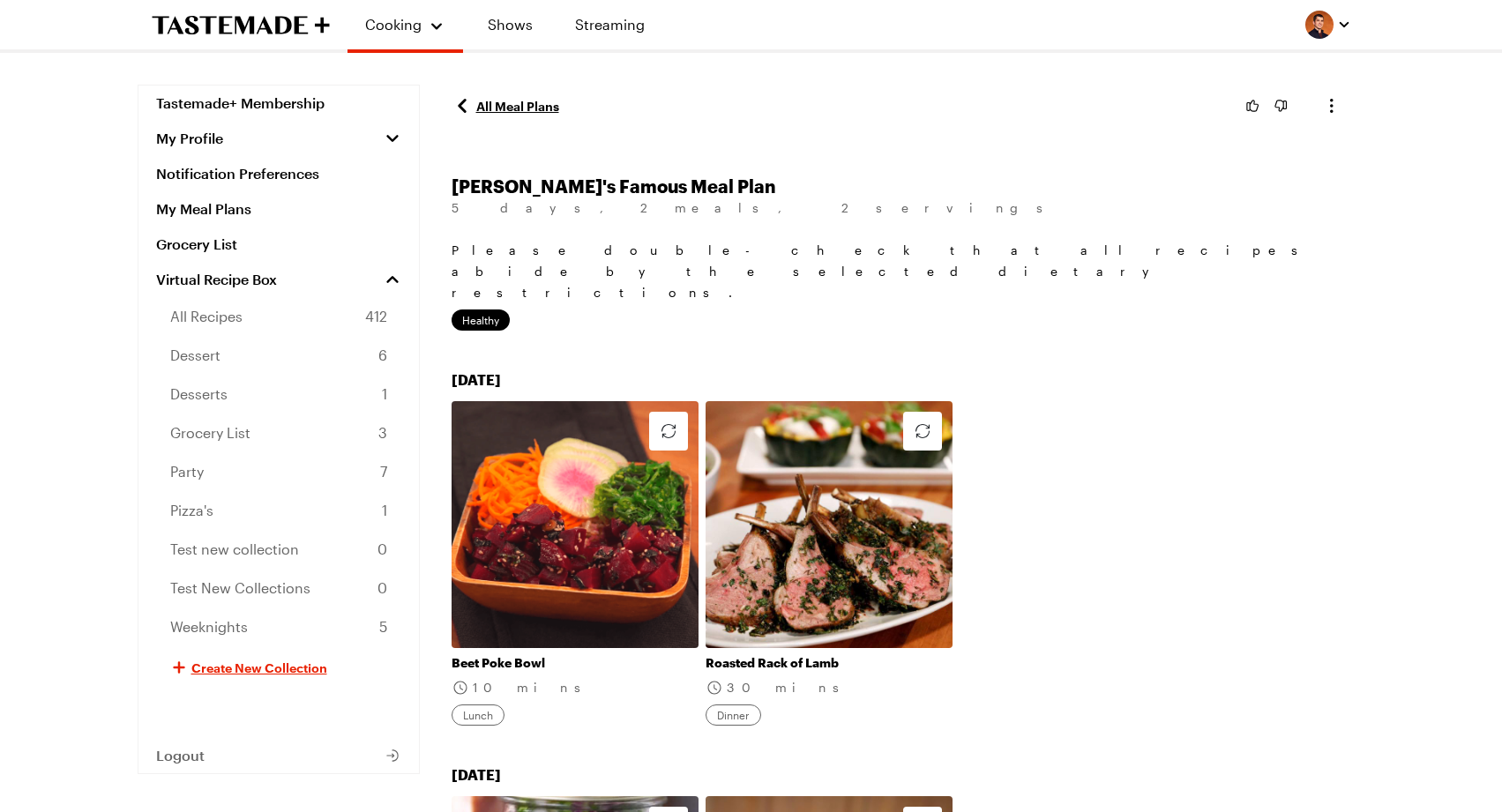
scroll to position [0, 0]
